Goal: Transaction & Acquisition: Purchase product/service

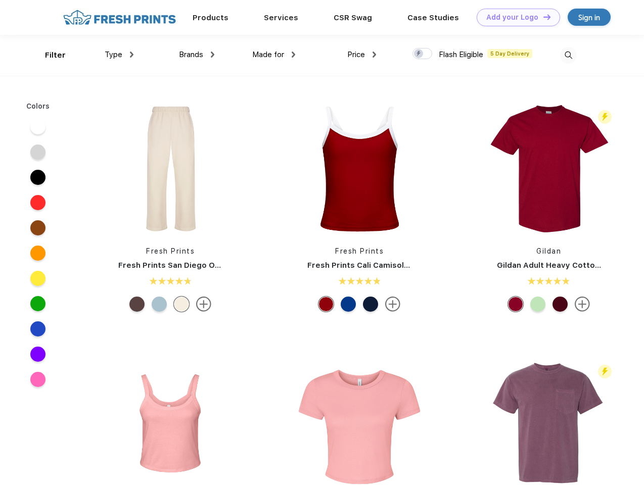
click at [515, 17] on link "Add your Logo Design Tool" at bounding box center [518, 18] width 83 height 18
click at [0, 0] on div "Design Tool" at bounding box center [0, 0] width 0 height 0
click at [543, 17] on link "Add your Logo Design Tool" at bounding box center [518, 18] width 83 height 18
click at [49, 55] on div "Filter" at bounding box center [55, 56] width 21 height 12
click at [119, 55] on span "Type" at bounding box center [114, 54] width 18 height 9
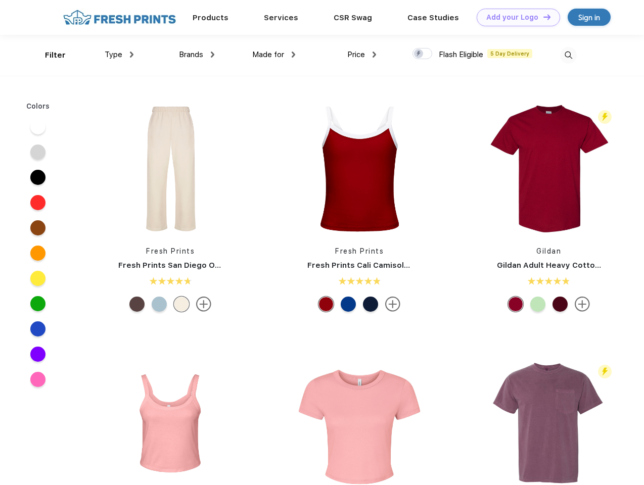
click at [197, 55] on span "Brands" at bounding box center [191, 54] width 24 height 9
click at [274, 55] on span "Made for" at bounding box center [268, 54] width 32 height 9
click at [362, 55] on span "Price" at bounding box center [356, 54] width 18 height 9
click at [423, 54] on div at bounding box center [423, 53] width 20 height 11
click at [419, 54] on input "checkbox" at bounding box center [416, 51] width 7 height 7
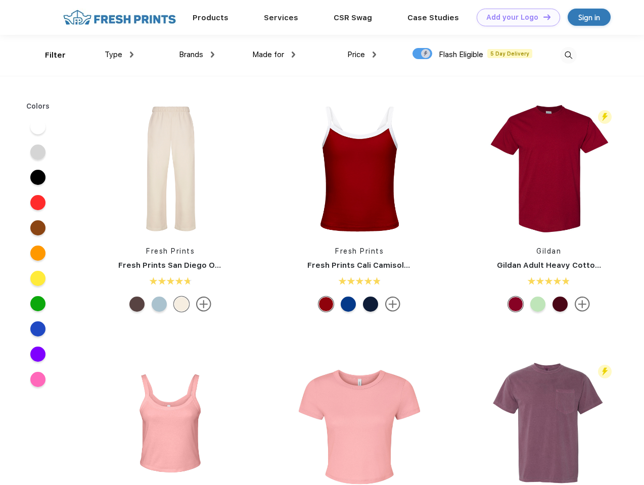
click at [568, 55] on img at bounding box center [568, 55] width 17 height 17
